Goal: Transaction & Acquisition: Download file/media

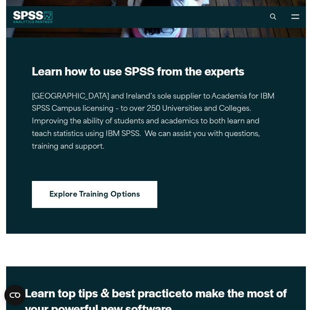
scroll to position [1331, 0]
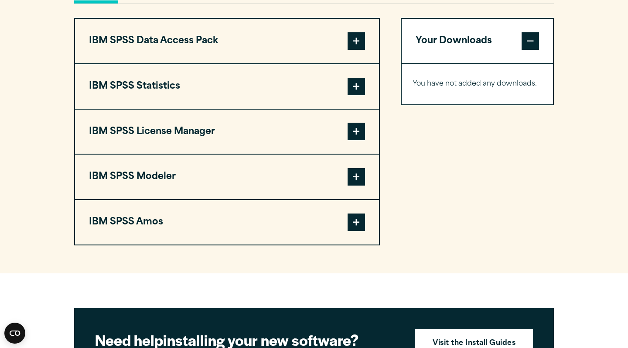
scroll to position [689, 0]
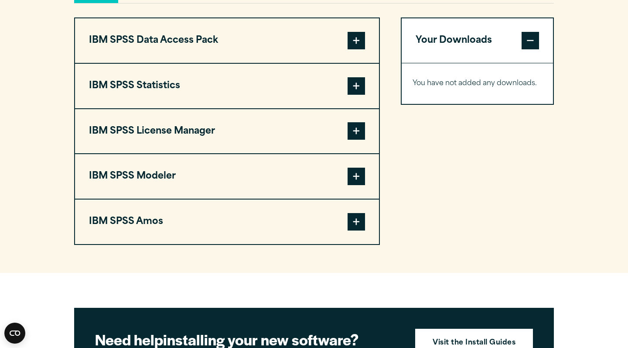
click at [311, 94] on span at bounding box center [356, 85] width 17 height 17
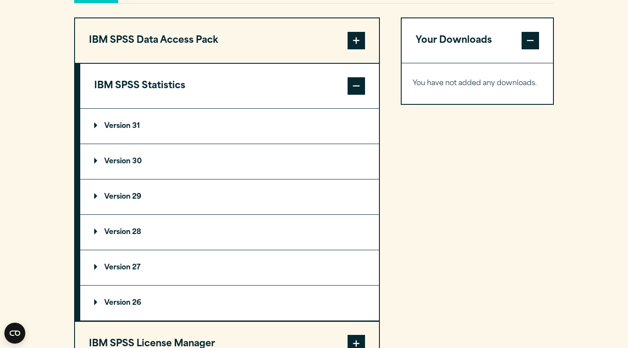
click at [311, 93] on span at bounding box center [356, 85] width 17 height 17
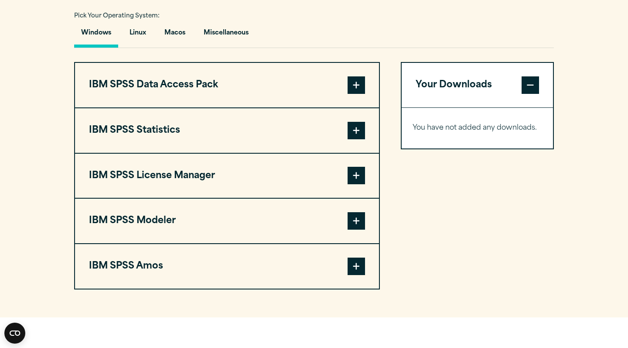
scroll to position [641, 0]
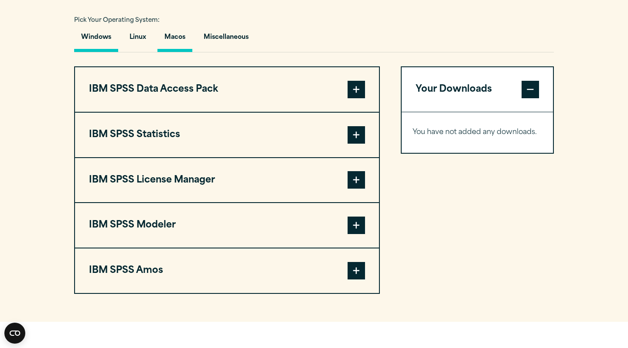
click at [167, 44] on button "Macos" at bounding box center [175, 39] width 35 height 25
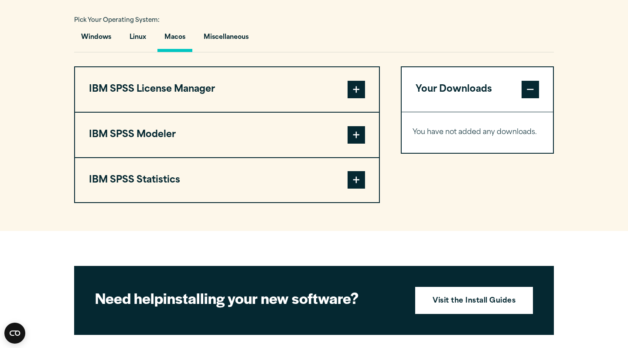
click at [311, 182] on span at bounding box center [356, 179] width 17 height 17
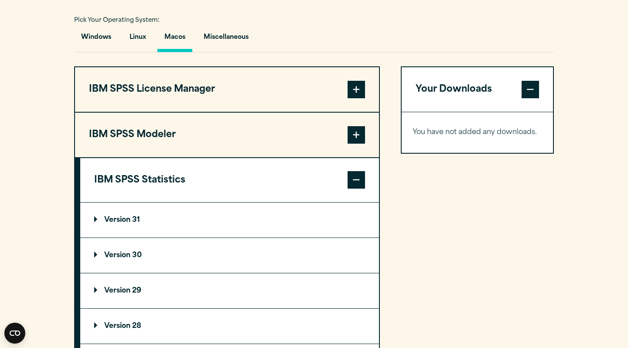
click at [311, 216] on summary "Version 31" at bounding box center [229, 219] width 299 height 35
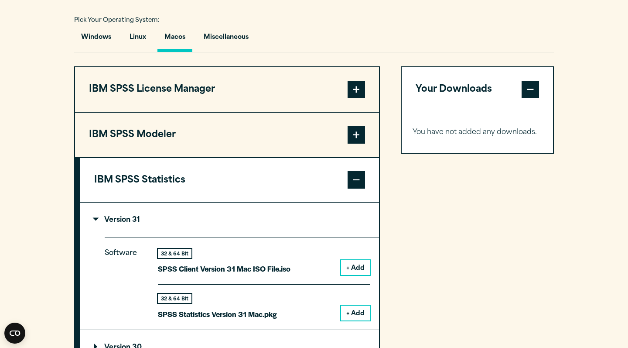
click at [311, 310] on button "+ Add" at bounding box center [355, 312] width 29 height 15
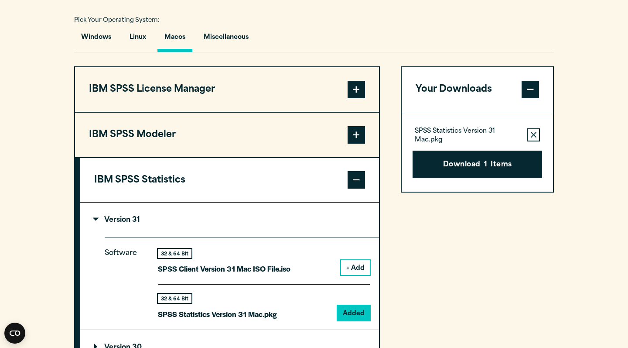
click at [311, 155] on button "Download 1 Items" at bounding box center [478, 164] width 130 height 27
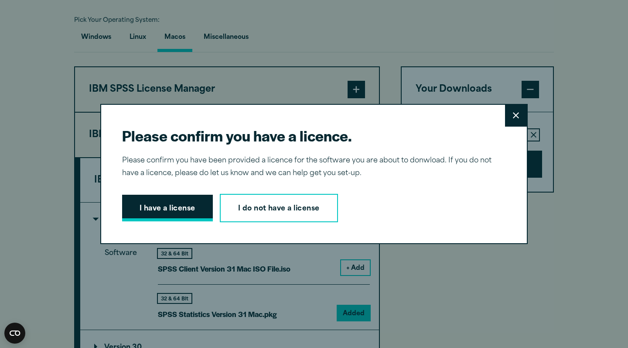
click at [164, 203] on button "I have a license" at bounding box center [167, 208] width 91 height 27
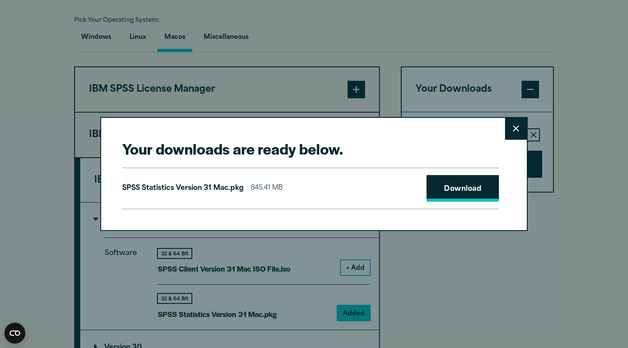
click at [311, 187] on link "Download" at bounding box center [463, 188] width 72 height 27
click at [311, 27] on div "Your downloads are ready below. Close SPSS Statistics Version 31 Mac.pkg 845.41…" at bounding box center [314, 174] width 628 height 348
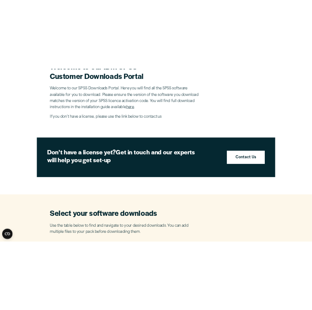
scroll to position [287, 0]
